Goal: Task Accomplishment & Management: Use online tool/utility

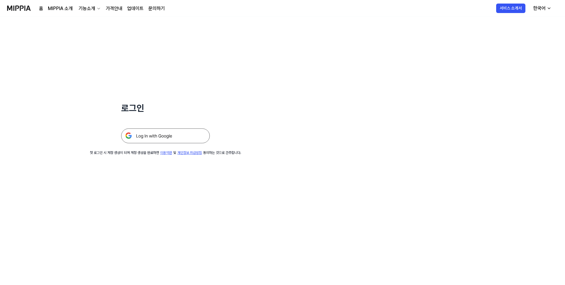
click at [189, 132] on img at bounding box center [165, 135] width 89 height 15
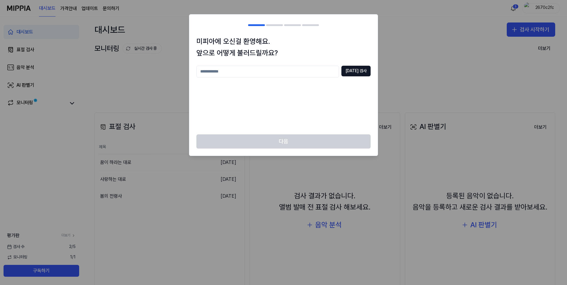
click at [327, 106] on div "[DATE] 검사" at bounding box center [284, 96] width 174 height 61
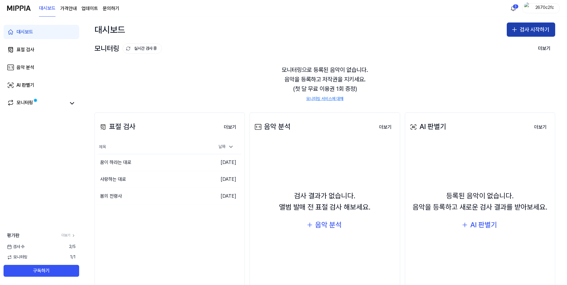
click at [520, 34] on button "검사 시작하기" at bounding box center [531, 29] width 48 height 14
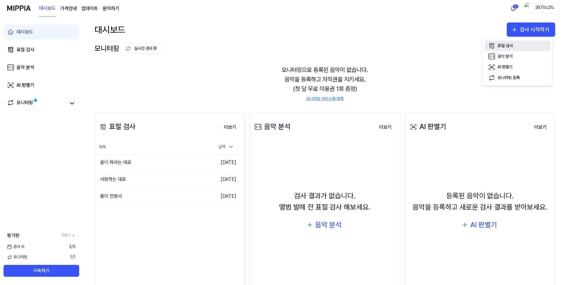
click at [511, 44] on div "표절 검사" at bounding box center [505, 46] width 15 height 6
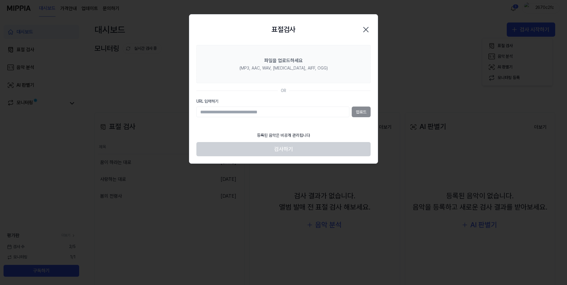
click at [319, 74] on div "표절검사 닫기 파일을 업로드하세요 (MP3, AAC, WAV, [MEDICAL_DATA], AIFF, OGG) OR URL 입력하기 업로드 등…" at bounding box center [283, 88] width 189 height 149
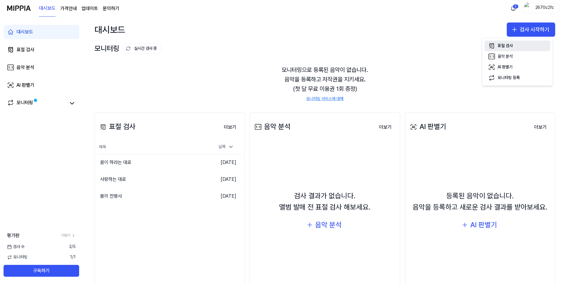
click at [508, 42] on button "표절 검사" at bounding box center [518, 45] width 66 height 11
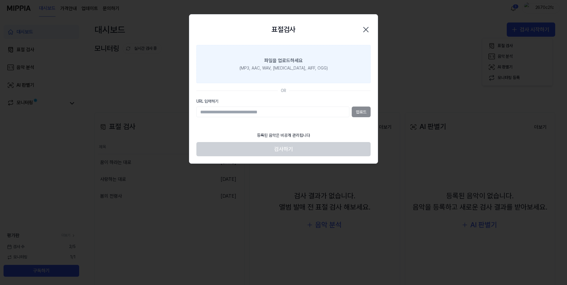
click at [248, 70] on label "파일을 업로드하세요 (MP3, AAC, WAV, [MEDICAL_DATA], AIFF, OGG)" at bounding box center [284, 64] width 174 height 38
click at [0, 0] on input "파일을 업로드하세요 (MP3, AAC, WAV, [MEDICAL_DATA], AIFF, OGG)" at bounding box center [0, 0] width 0 height 0
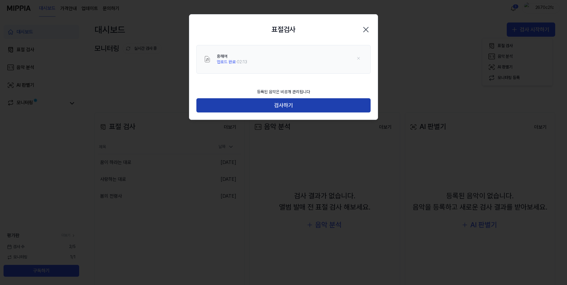
click at [305, 100] on button "검사하기" at bounding box center [284, 105] width 174 height 14
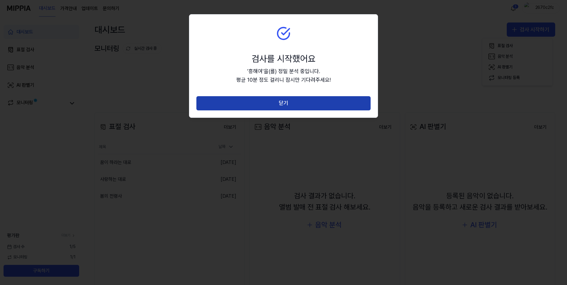
click at [292, 107] on button "닫기" at bounding box center [284, 103] width 174 height 14
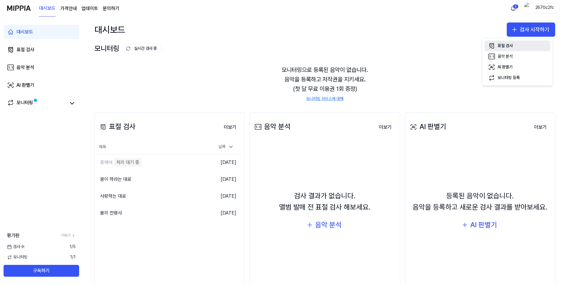
click at [512, 46] on div "표절 검사" at bounding box center [505, 46] width 15 height 6
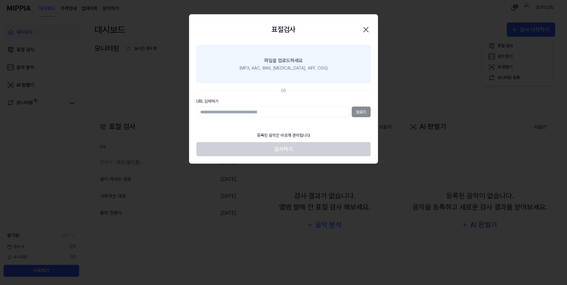
click at [271, 73] on label "파일을 업로드하세요 (MP3, AAC, WAV, [MEDICAL_DATA], AIFF, OGG)" at bounding box center [284, 64] width 174 height 38
click at [0, 0] on input "파일을 업로드하세요 (MP3, AAC, WAV, [MEDICAL_DATA], AIFF, OGG)" at bounding box center [0, 0] width 0 height 0
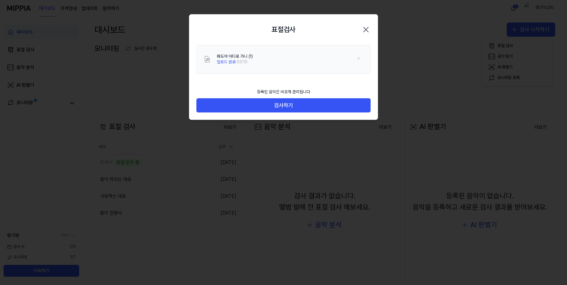
click at [278, 115] on div "등록된 음악은 비공개 관리됩니다 검사하기" at bounding box center [283, 102] width 189 height 34
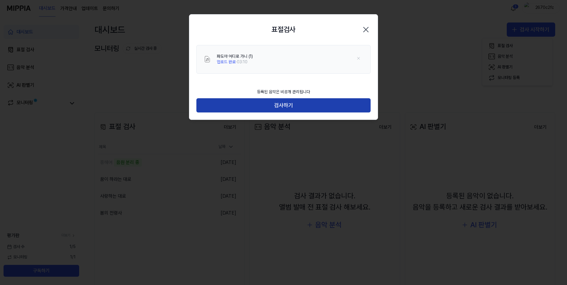
click at [279, 109] on button "검사하기" at bounding box center [284, 105] width 174 height 14
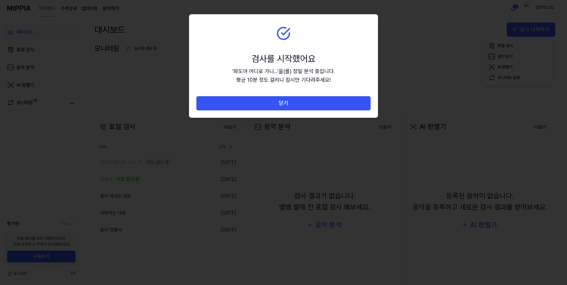
click at [293, 107] on button "닫기" at bounding box center [284, 103] width 174 height 14
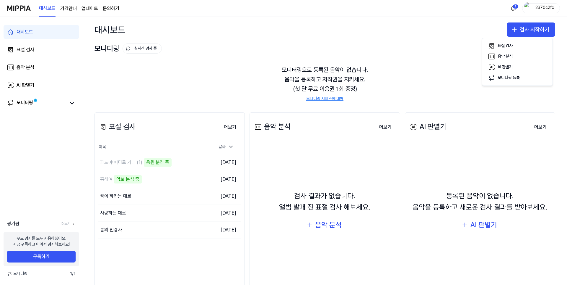
click at [114, 79] on div "모니터링으로 등록된 음악이 없습니다. 음악을 등록하고 저작권을 지키세요. (첫 달 무료 이용권 1회 증정) 모니터링 서비스에 대해" at bounding box center [325, 83] width 461 height 51
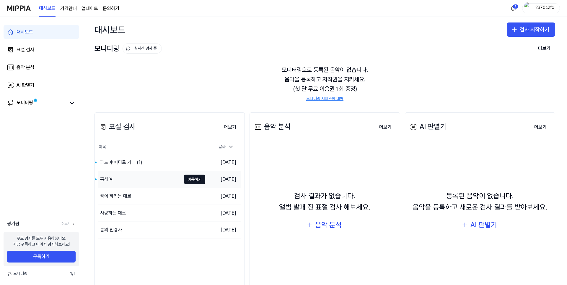
click at [144, 177] on div "흥해여" at bounding box center [139, 179] width 83 height 17
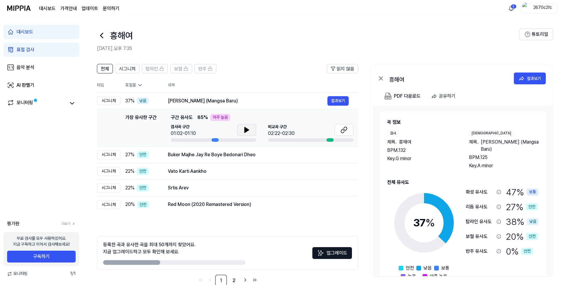
click at [243, 130] on button at bounding box center [246, 130] width 19 height 12
click at [249, 131] on icon at bounding box center [246, 129] width 7 height 7
click at [342, 101] on button "결과보기" at bounding box center [337, 100] width 21 height 9
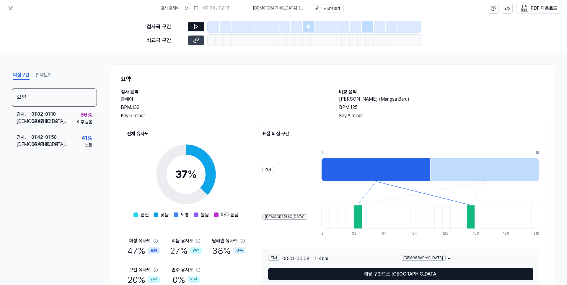
click at [200, 42] on button at bounding box center [196, 39] width 17 height 9
click at [12, 7] on icon at bounding box center [10, 8] width 7 height 7
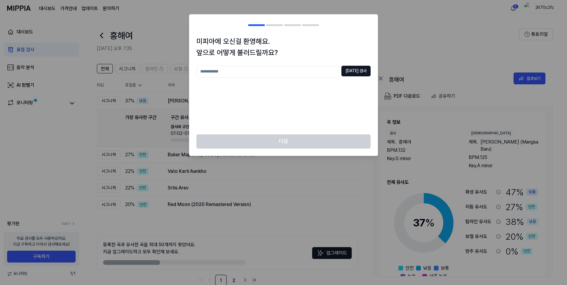
click at [365, 41] on h1 "미피아에 오신걸 환영해요. 앞으로 어떻게 불러드릴까요?" at bounding box center [284, 47] width 174 height 23
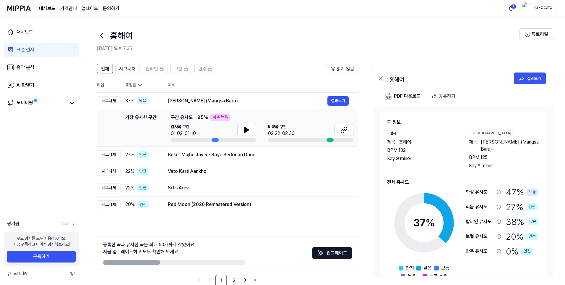
click at [104, 38] on icon at bounding box center [101, 35] width 9 height 9
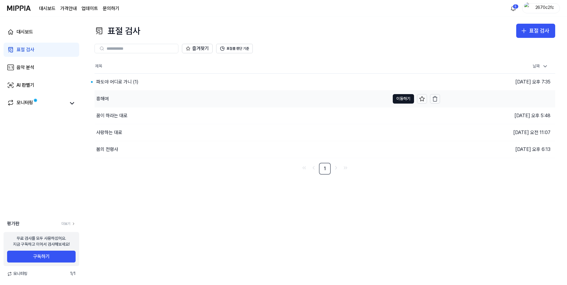
click at [112, 101] on div "흥해여" at bounding box center [243, 98] width 296 height 17
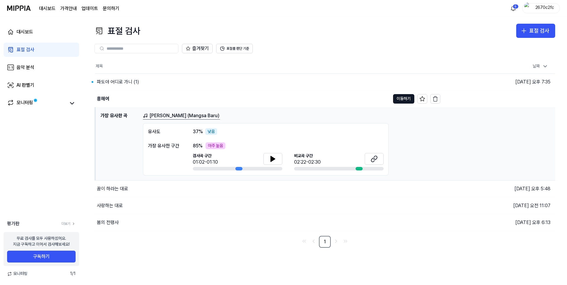
click at [26, 43] on link "표절 검사" at bounding box center [42, 50] width 76 height 14
click at [26, 50] on div "표절 검사" at bounding box center [26, 49] width 18 height 7
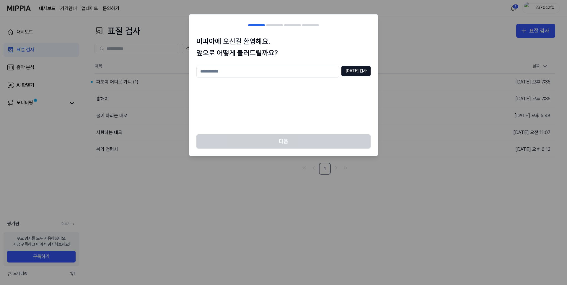
click at [313, 122] on div "[DATE] 검사" at bounding box center [284, 96] width 174 height 61
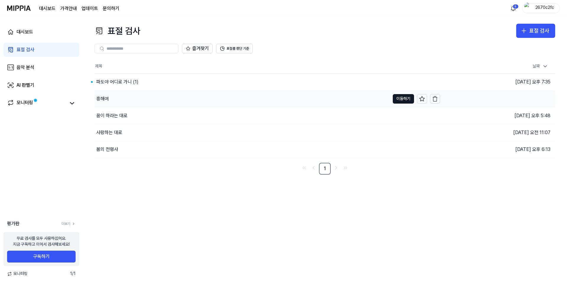
click at [100, 101] on div "흥해여" at bounding box center [102, 98] width 12 height 7
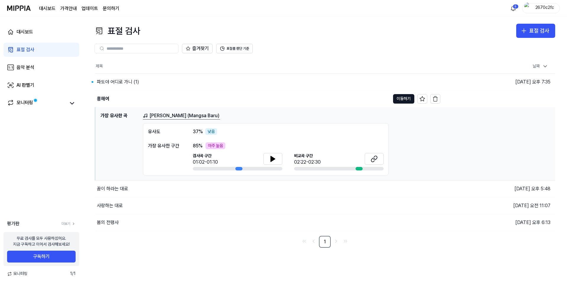
click at [123, 113] on h1 "가장 유사한 곡" at bounding box center [119, 144] width 38 height 64
click at [109, 99] on div "흥해여" at bounding box center [242, 98] width 295 height 17
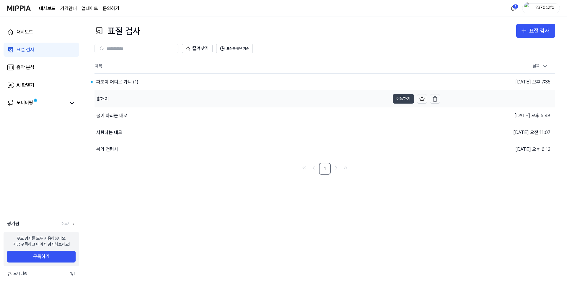
click at [403, 98] on button "이동하기" at bounding box center [403, 98] width 21 height 9
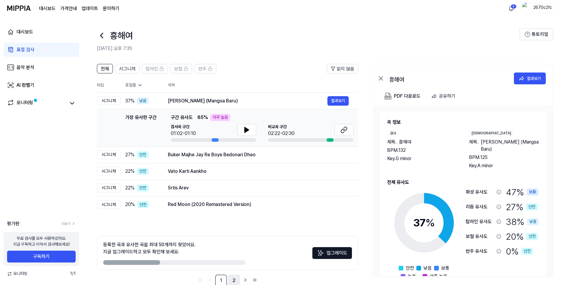
click at [235, 282] on link "2" at bounding box center [234, 280] width 12 height 12
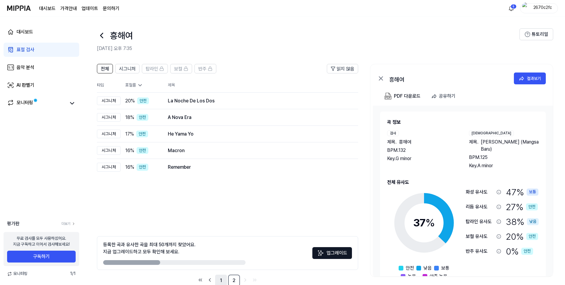
click at [224, 280] on link "1" at bounding box center [221, 280] width 12 height 12
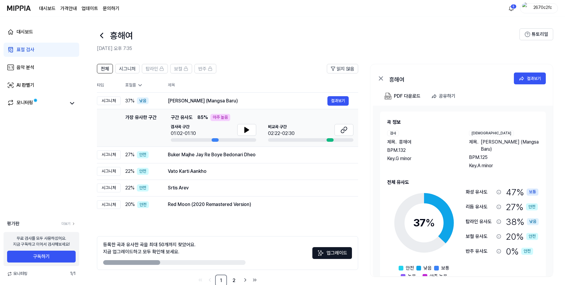
click at [26, 50] on div "표절 검사" at bounding box center [26, 49] width 18 height 7
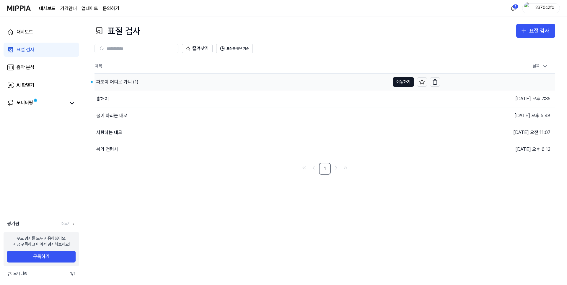
click at [116, 80] on div "파도야 어디로 가니 (1)" at bounding box center [117, 81] width 42 height 7
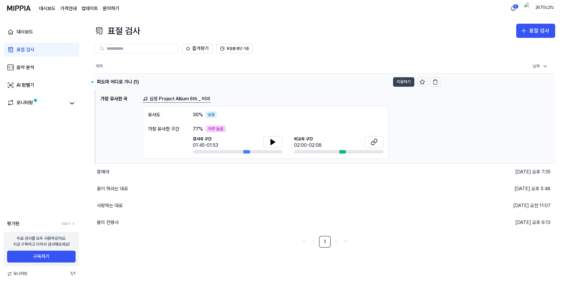
click at [403, 79] on button "이동하기" at bounding box center [403, 81] width 21 height 9
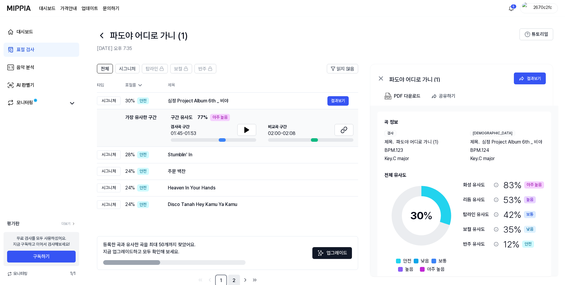
click at [237, 279] on link "2" at bounding box center [234, 280] width 12 height 12
